Goal: Task Accomplishment & Management: Complete application form

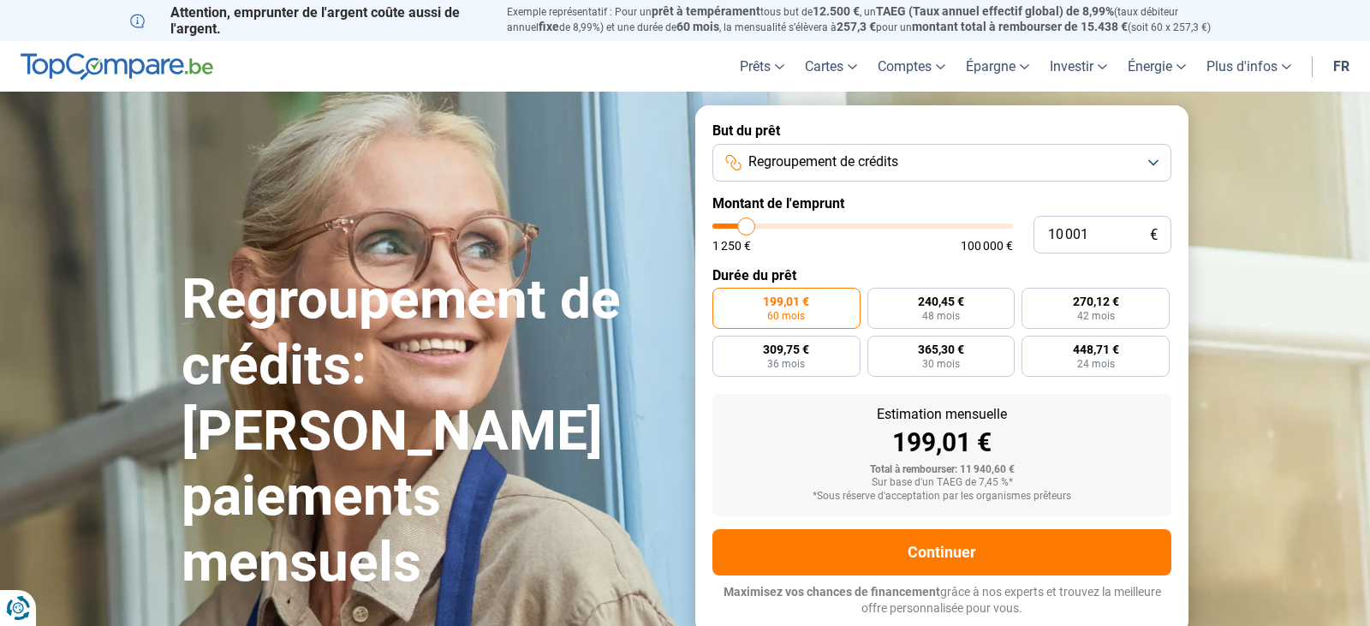
type input "8 000"
type input "8000"
type input "8 500"
type input "8500"
type input "9 250"
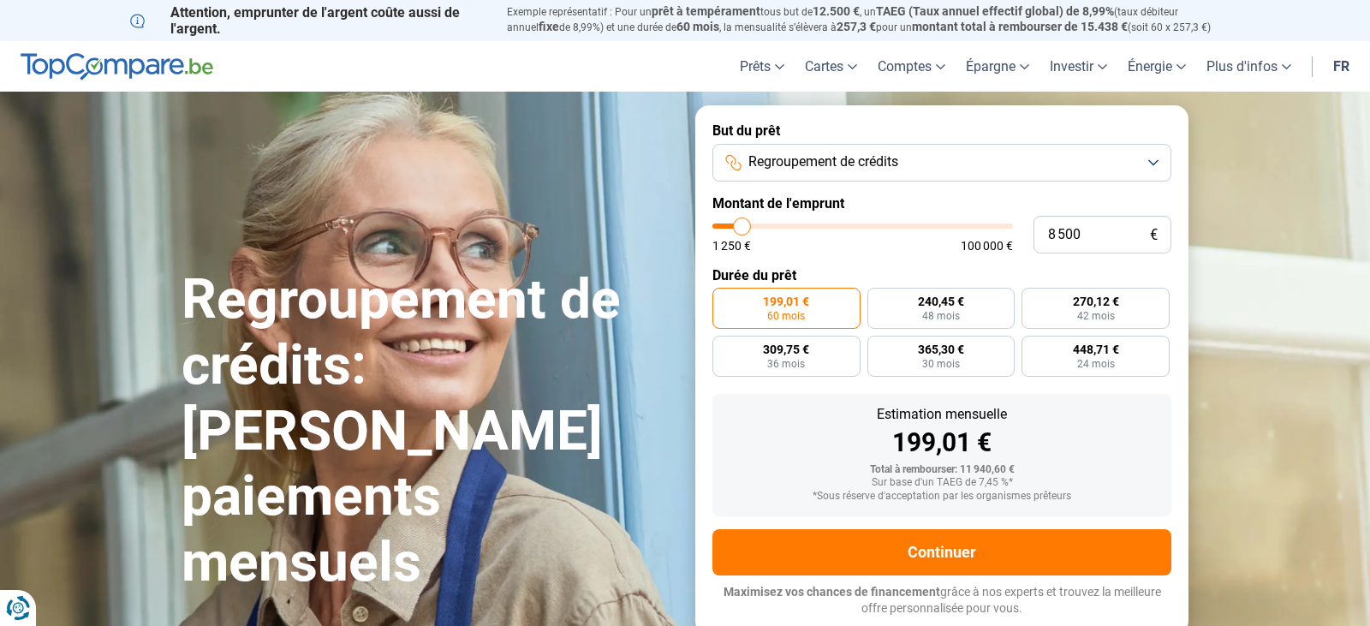
type input "9250"
type input "10 750"
type input "10750"
type input "11 750"
type input "11750"
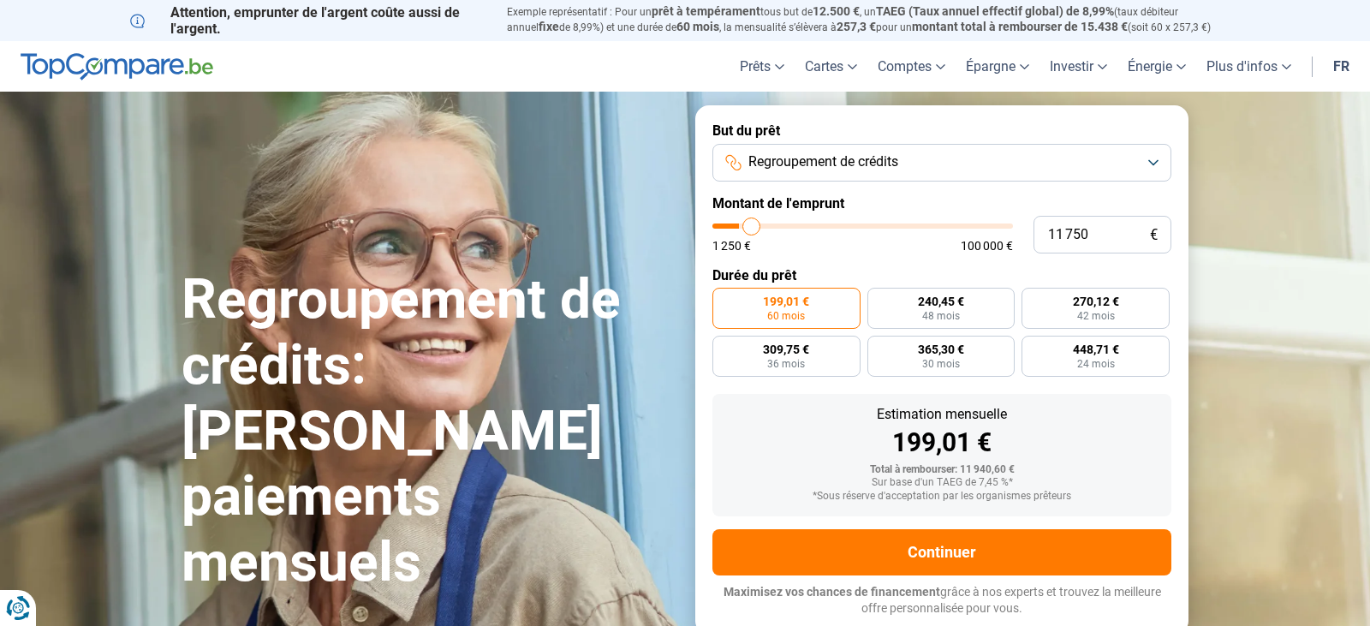
type input "13 000"
type input "13000"
type input "13 250"
type input "13250"
type input "13 500"
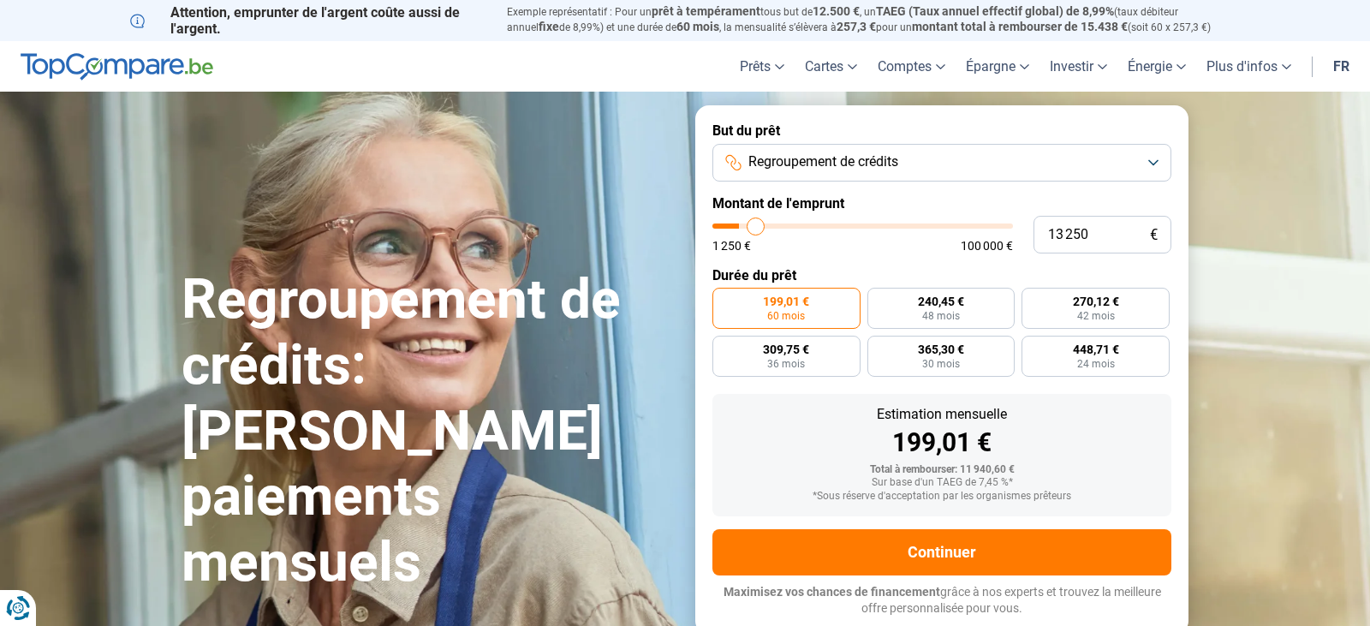
type input "13500"
type input "13 750"
type input "13750"
type input "13 500"
type input "13500"
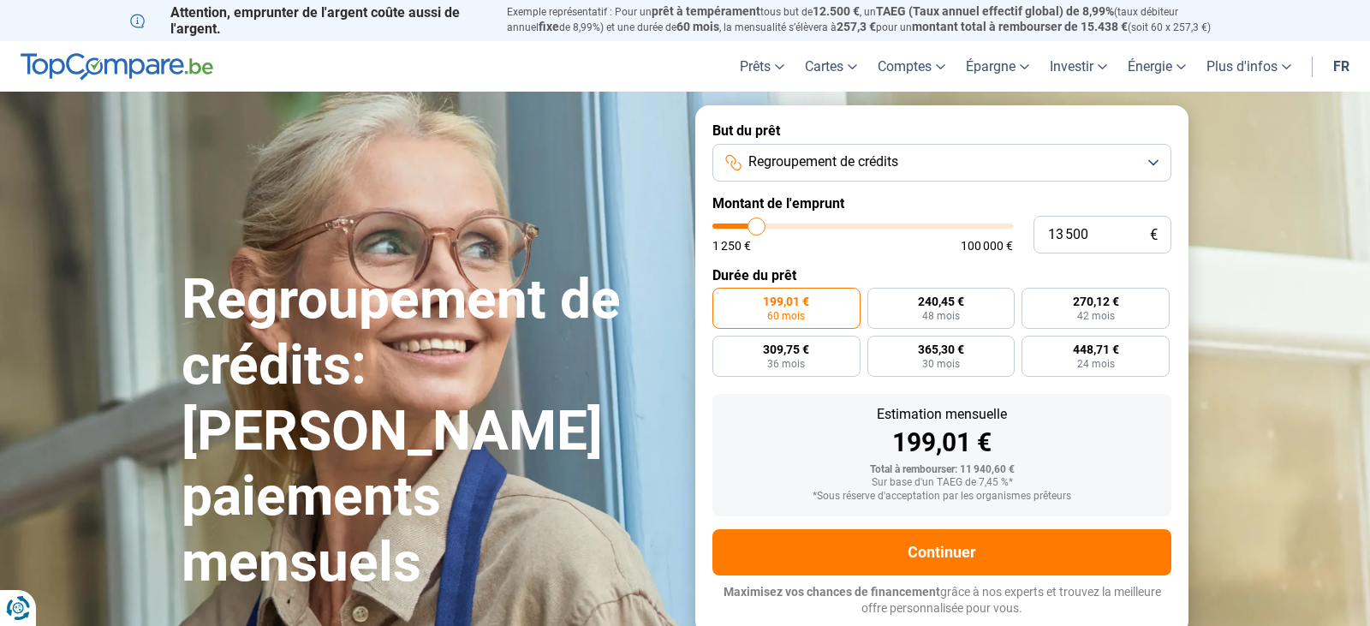
type input "13 250"
type input "13250"
type input "11 750"
type input "11750"
type input "9 750"
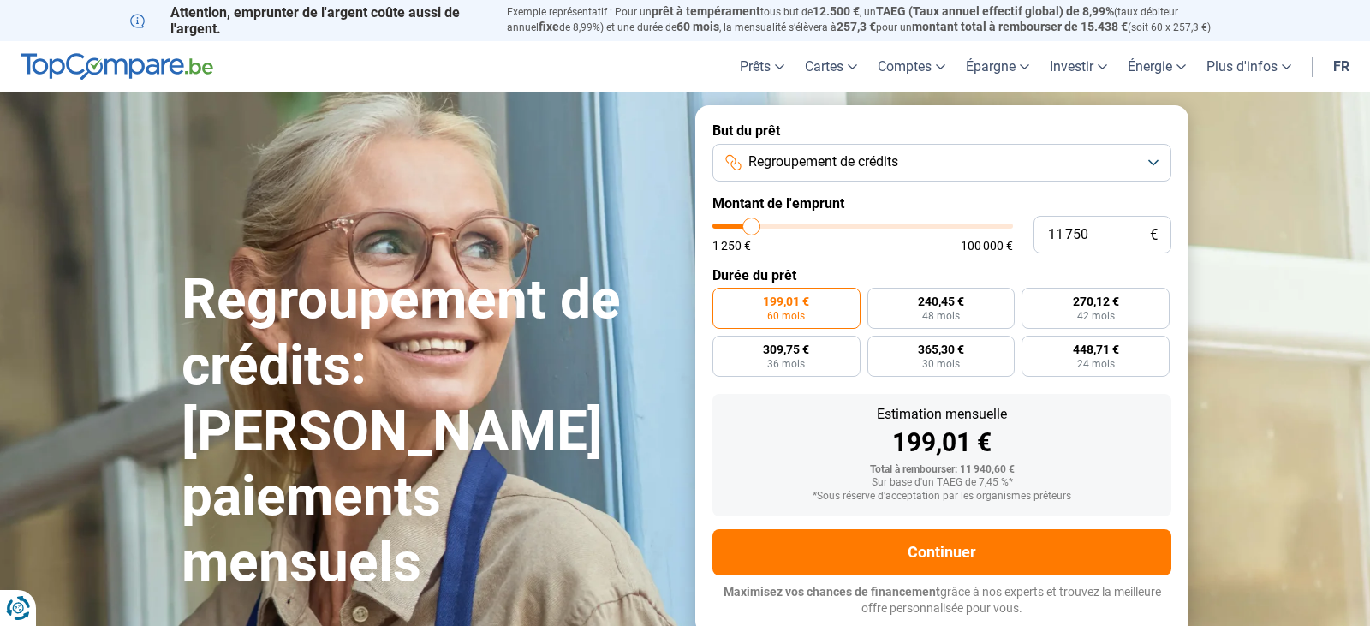
type input "9750"
type input "9 000"
type input "9000"
type input "8 500"
type input "8500"
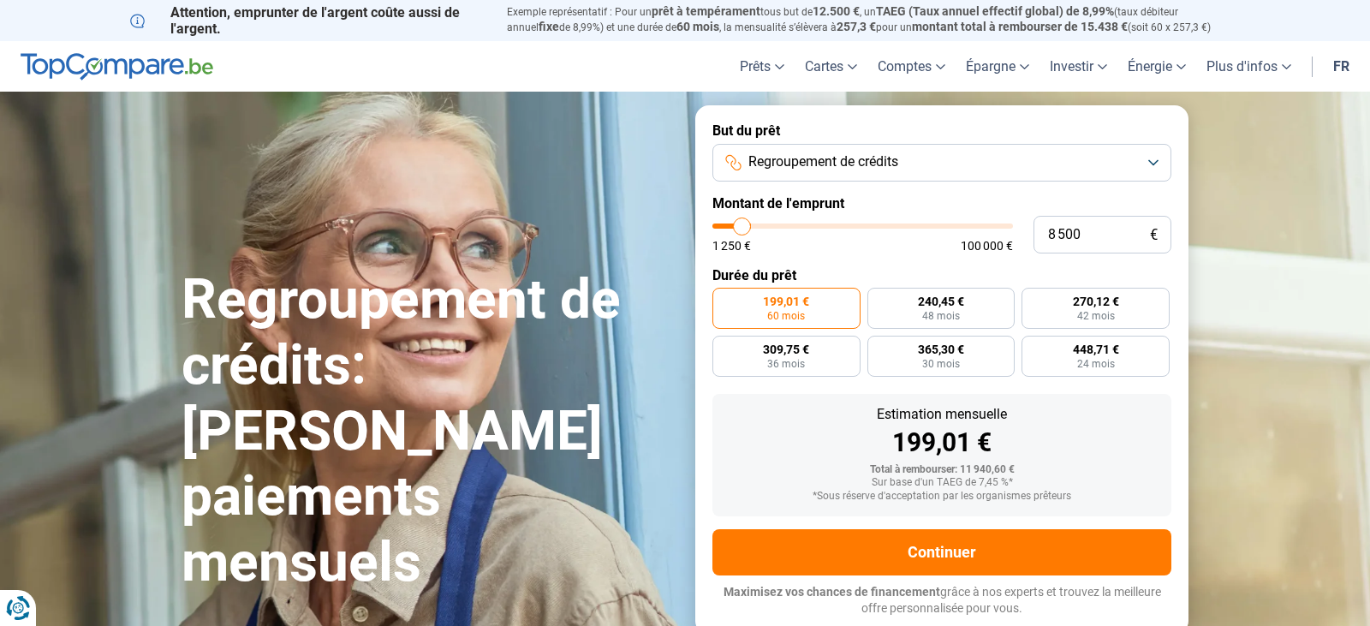
type input "8 000"
type input "8000"
type input "7 750"
type input "7750"
type input "7 000"
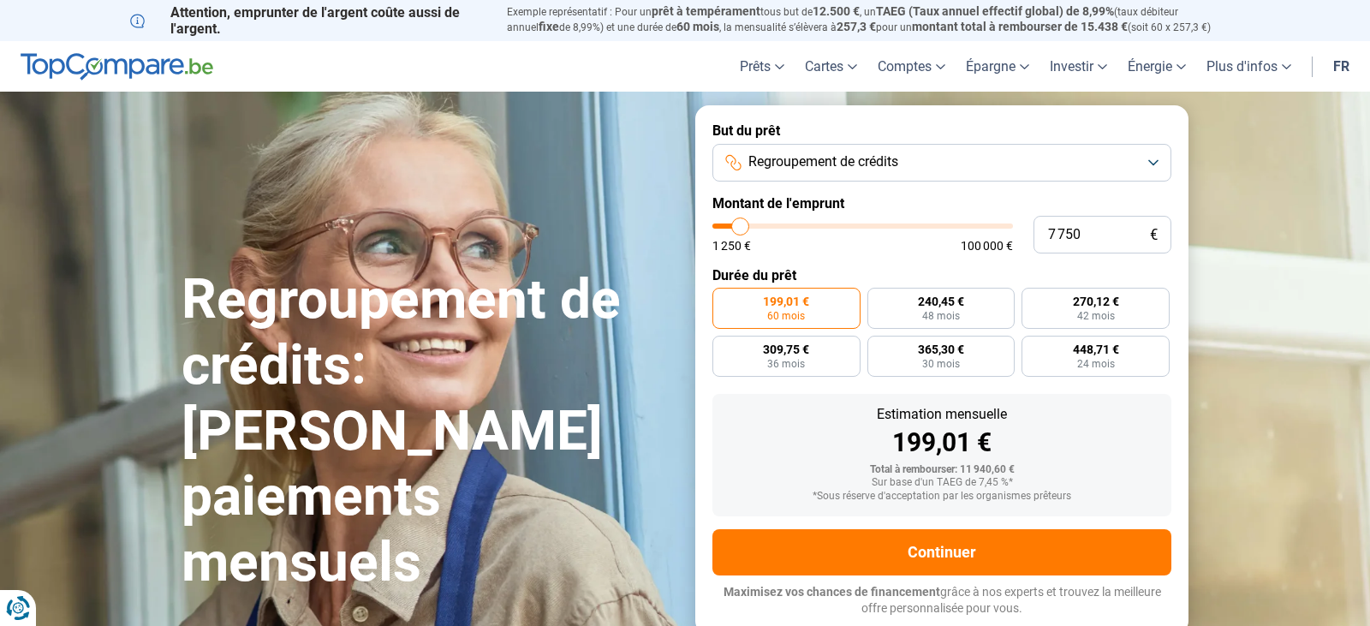
type input "7000"
type input "6 250"
type input "6250"
type input "6 000"
type input "6000"
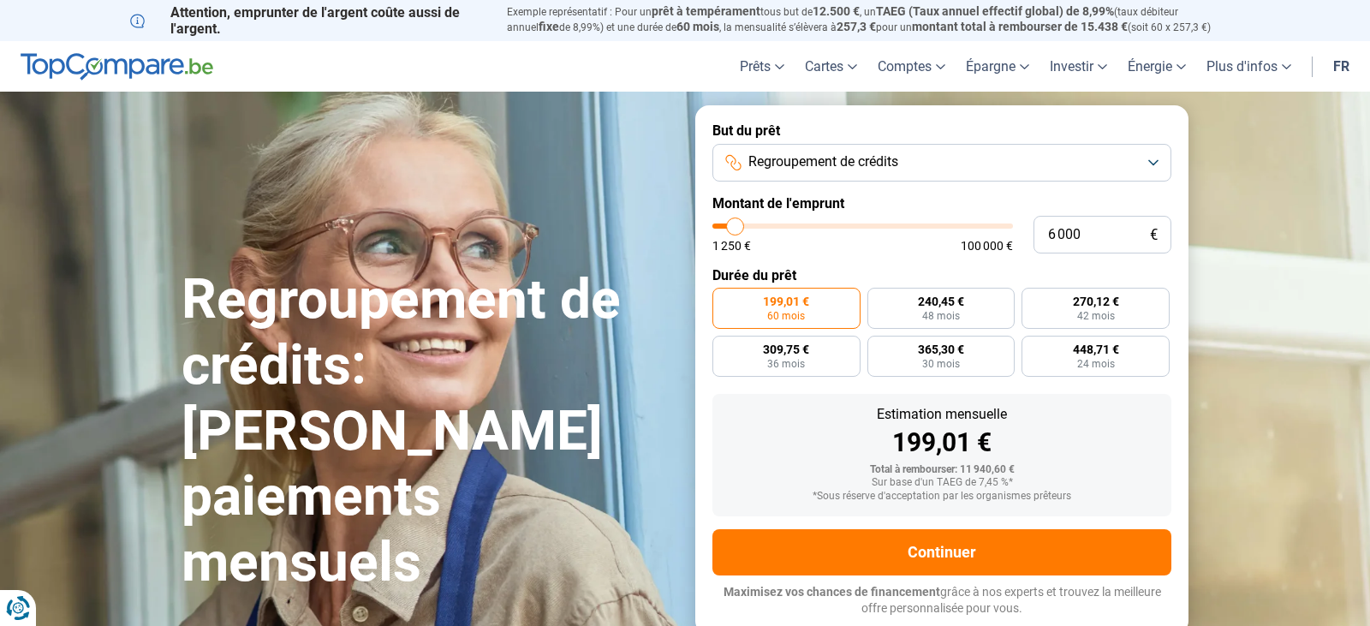
type input "5 750"
type input "5750"
type input "5 000"
type input "5000"
type input "4 250"
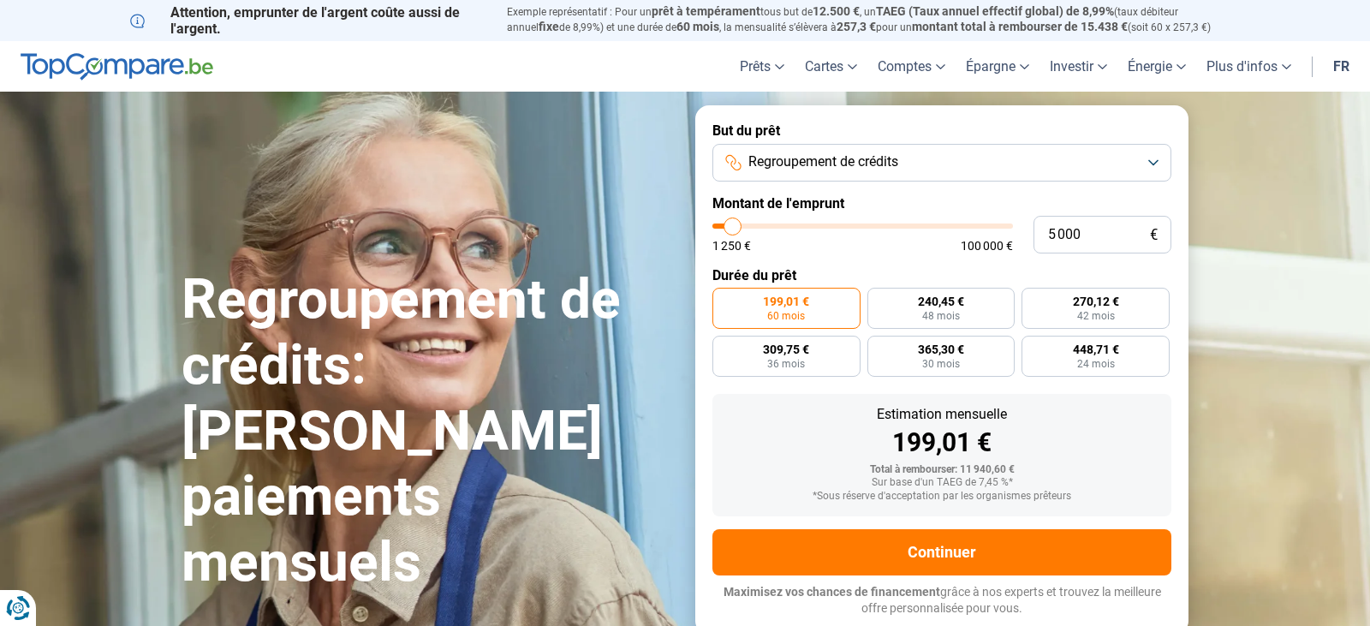
type input "4250"
type input "3 750"
type input "3750"
type input "3 250"
type input "3250"
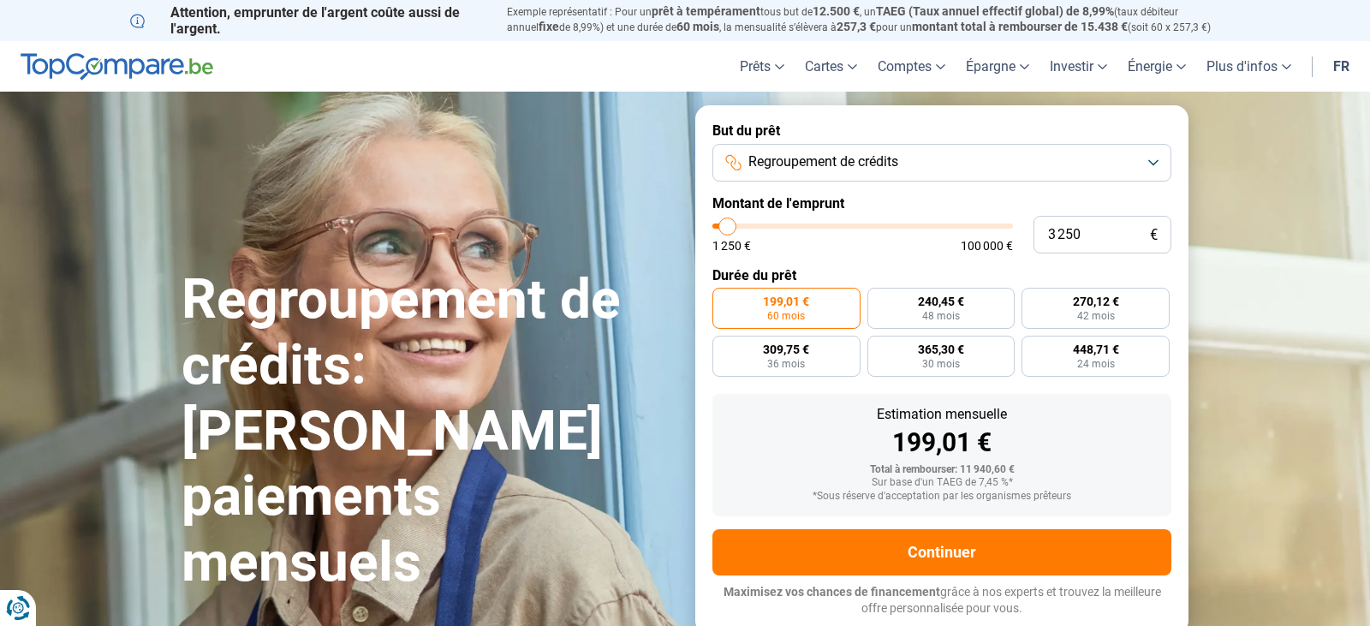
type input "3 000"
type input "3000"
type input "2 750"
type input "2750"
type input "3 000"
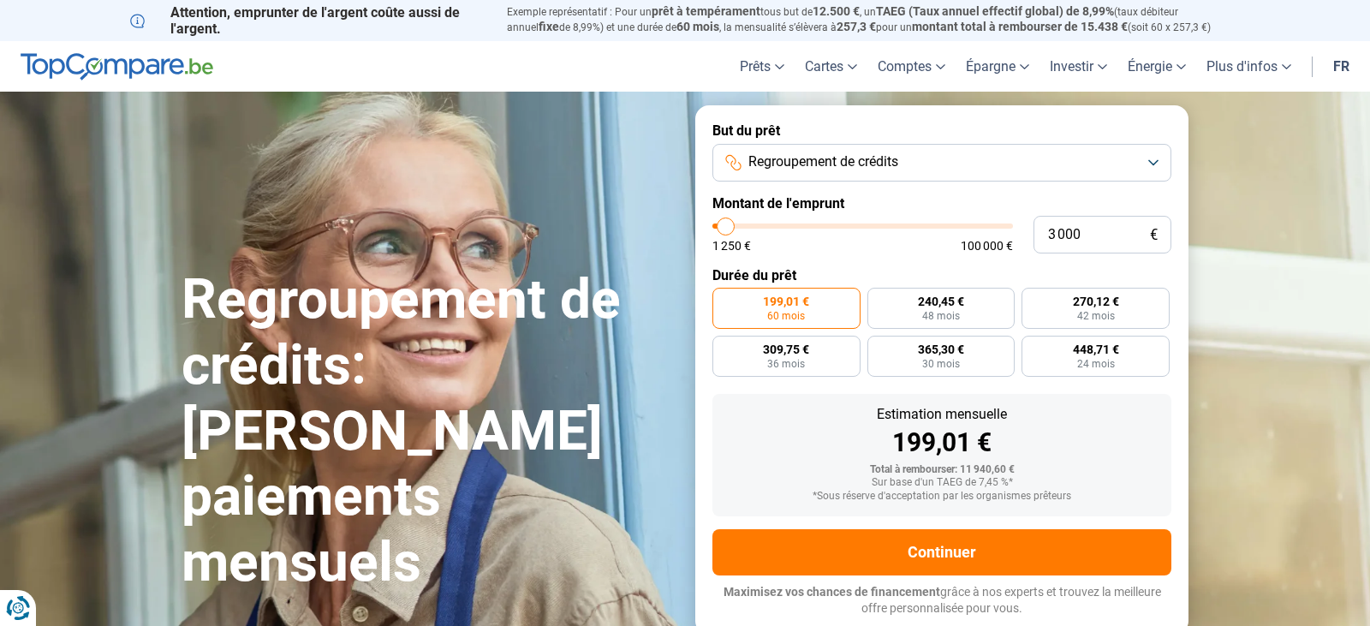
type input "3000"
type input "3 250"
type input "3250"
type input "3 500"
drag, startPoint x: 741, startPoint y: 224, endPoint x: 728, endPoint y: 231, distance: 14.6
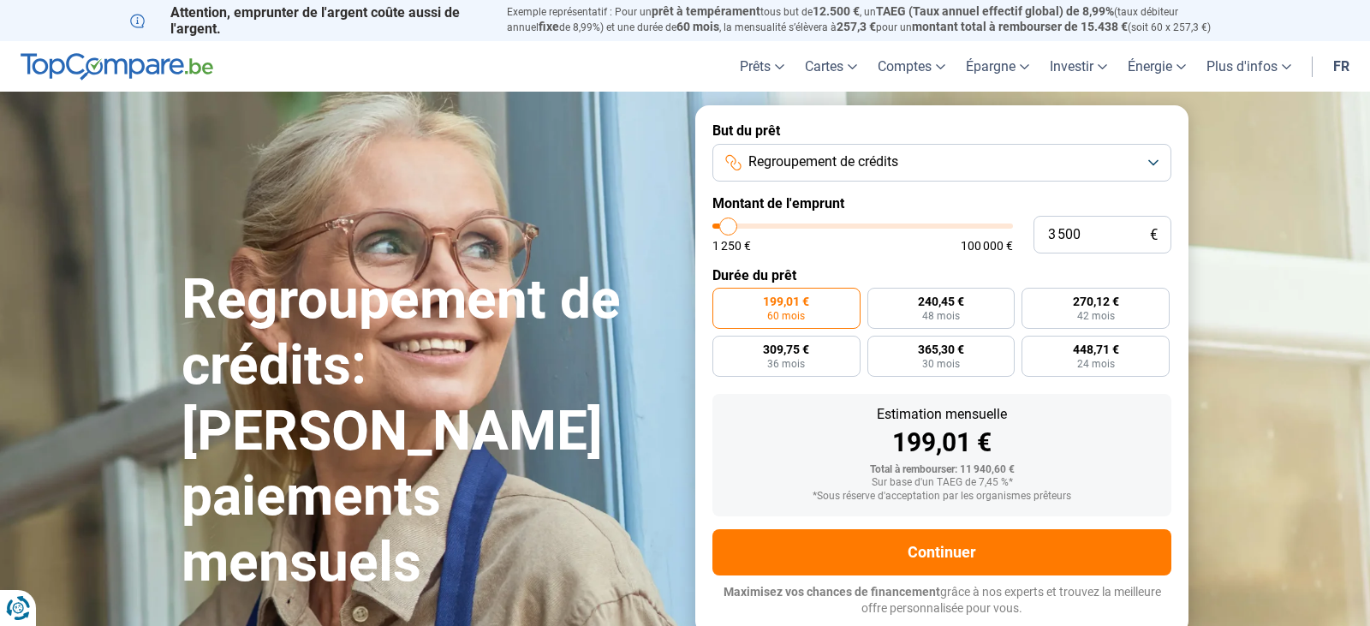
type input "3500"
click at [728, 229] on input "range" at bounding box center [862, 226] width 301 height 5
radio input "true"
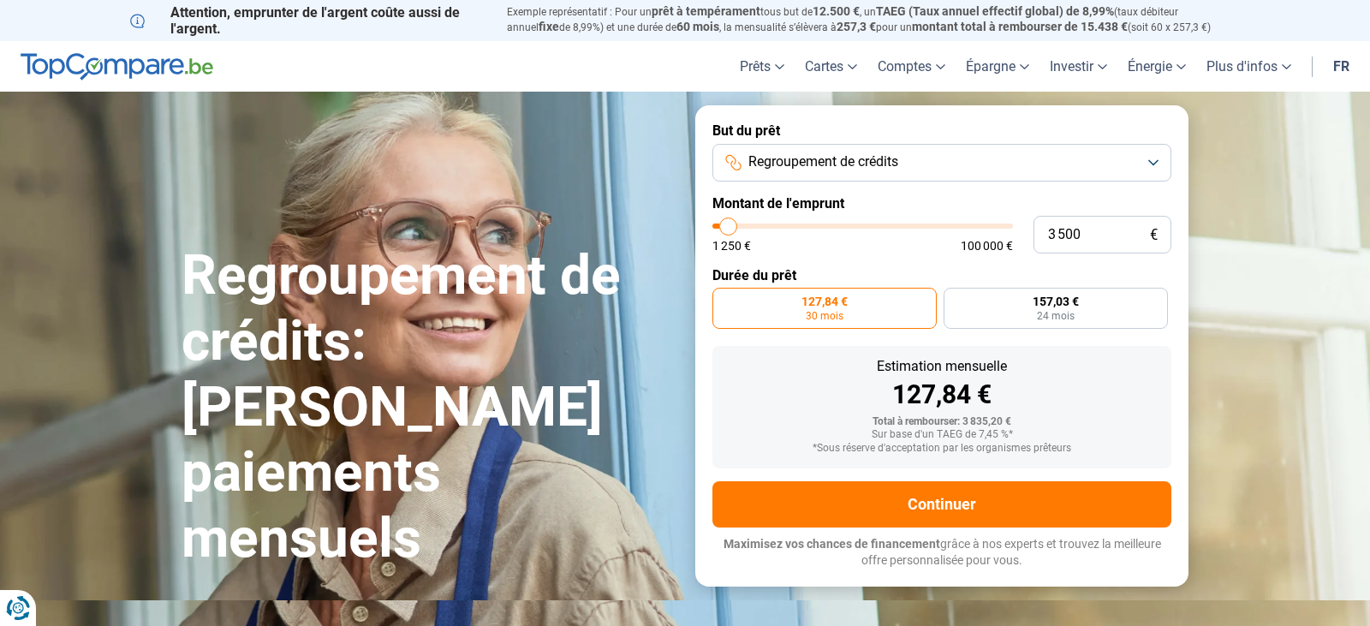
type input "3 250"
type input "3250"
type input "3 000"
type input "3000"
click at [727, 229] on input "range" at bounding box center [862, 226] width 301 height 5
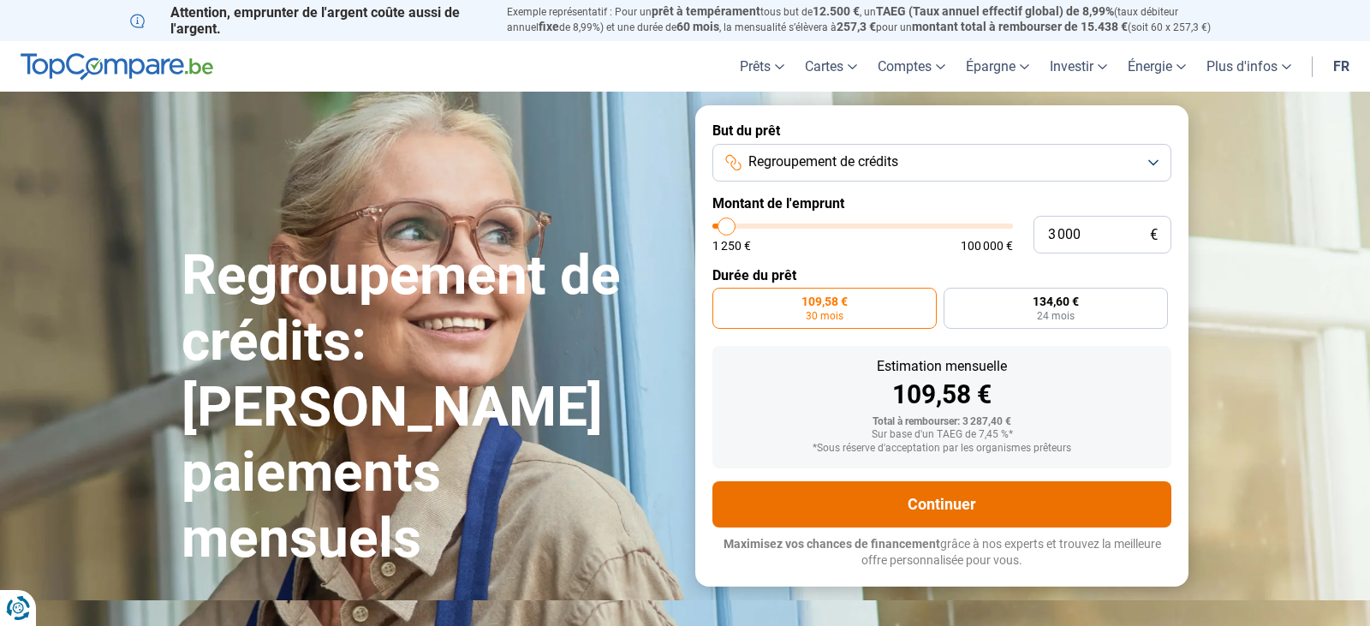
click at [966, 506] on button "Continuer" at bounding box center [941, 504] width 459 height 46
